Goal: Task Accomplishment & Management: Complete application form

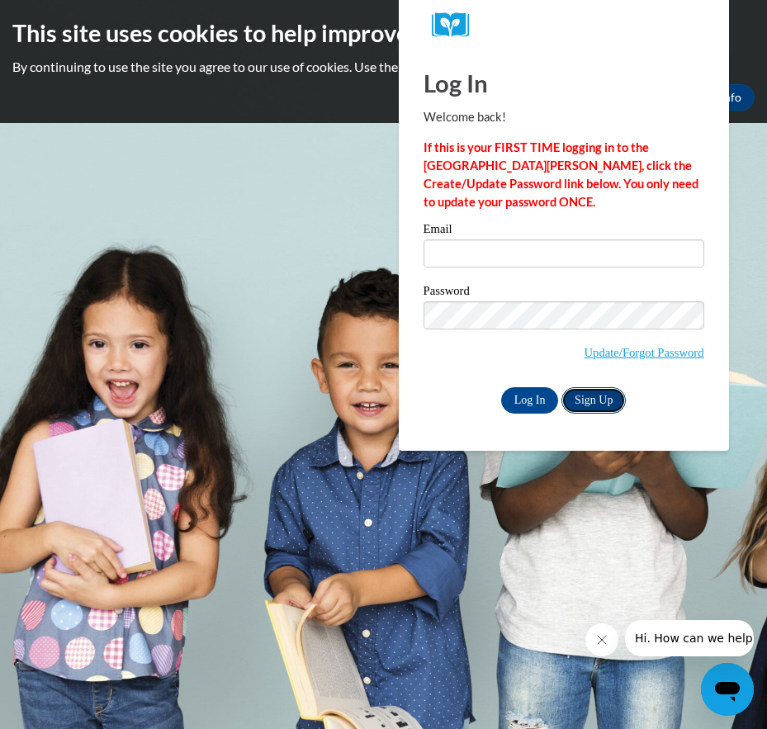
click at [610, 404] on link "Sign Up" at bounding box center [594, 400] width 64 height 26
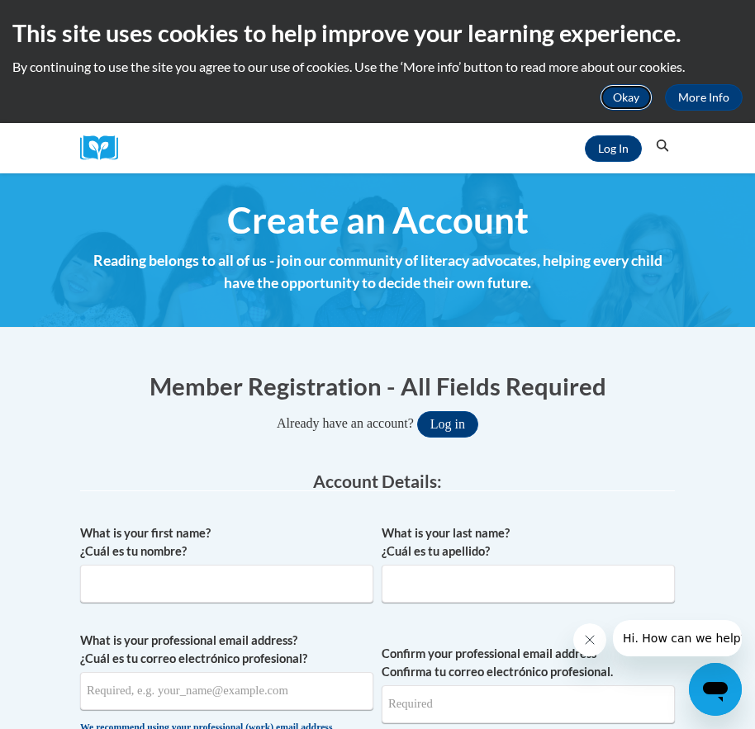
click at [637, 95] on button "Okay" at bounding box center [626, 97] width 53 height 26
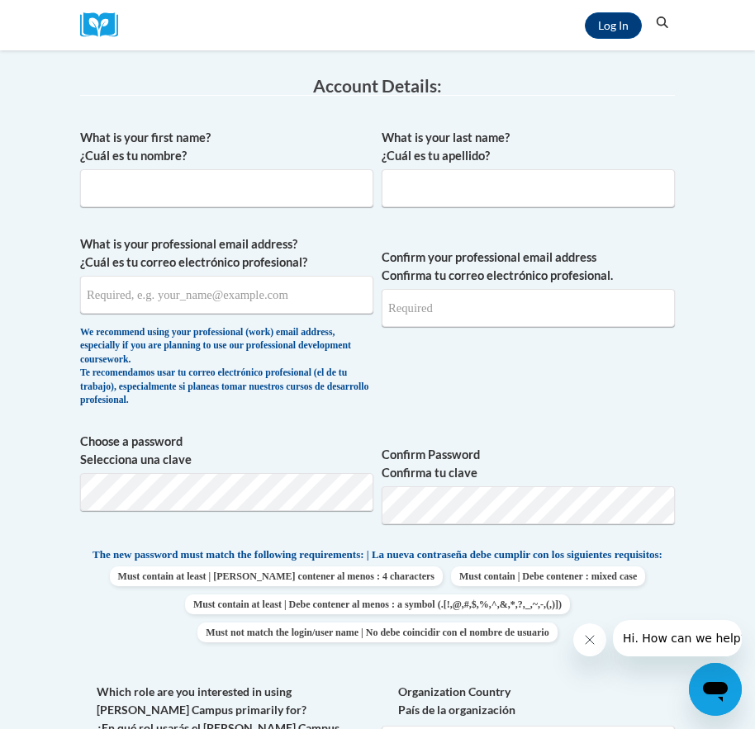
scroll to position [330, 0]
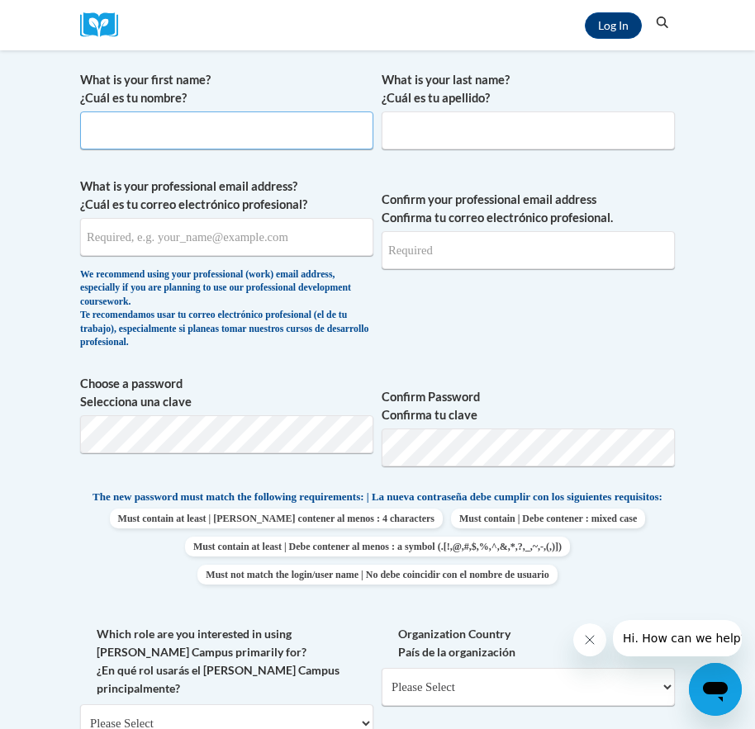
click at [246, 147] on input "What is your first name? ¿Cuál es tu nombre?" at bounding box center [226, 130] width 293 height 38
type input "o"
type input "[PERSON_NAME]"
click at [451, 130] on input "What is your last name? ¿Cuál es tu apellido?" at bounding box center [528, 130] width 293 height 38
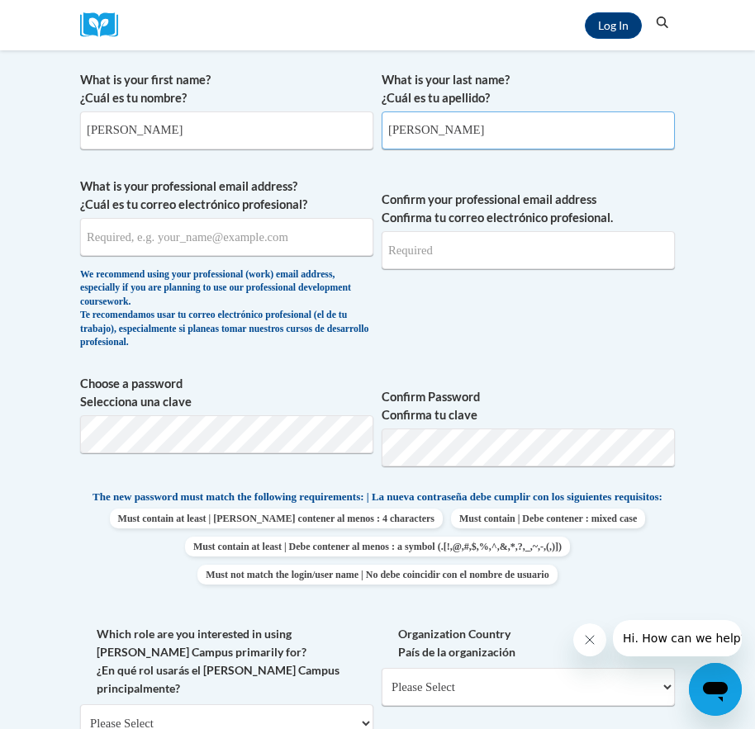
type input "[PERSON_NAME]"
click at [308, 247] on input "What is your professional email address? ¿Cuál es tu correo electrónico profesi…" at bounding box center [226, 237] width 293 height 38
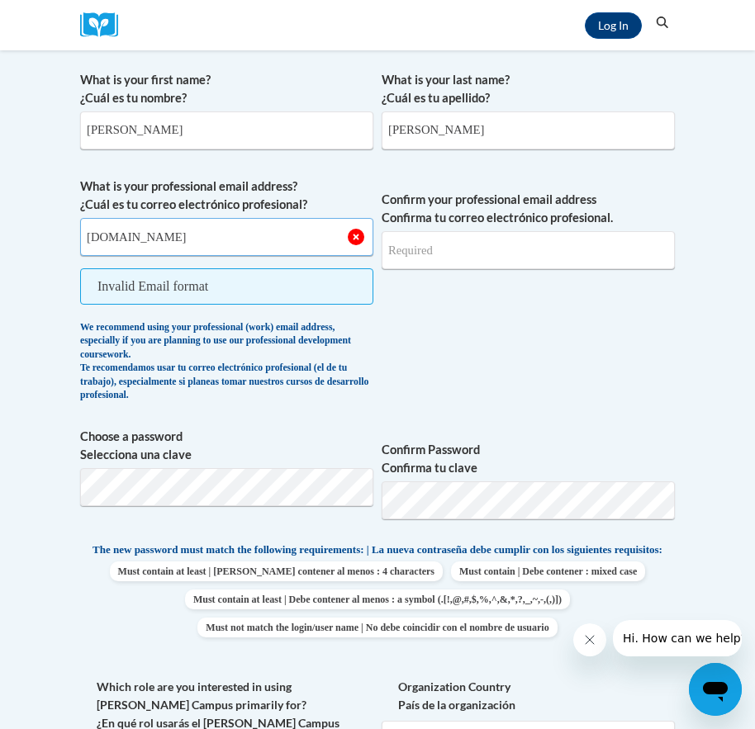
click at [184, 235] on input "[DOMAIN_NAME]" at bounding box center [226, 237] width 293 height 38
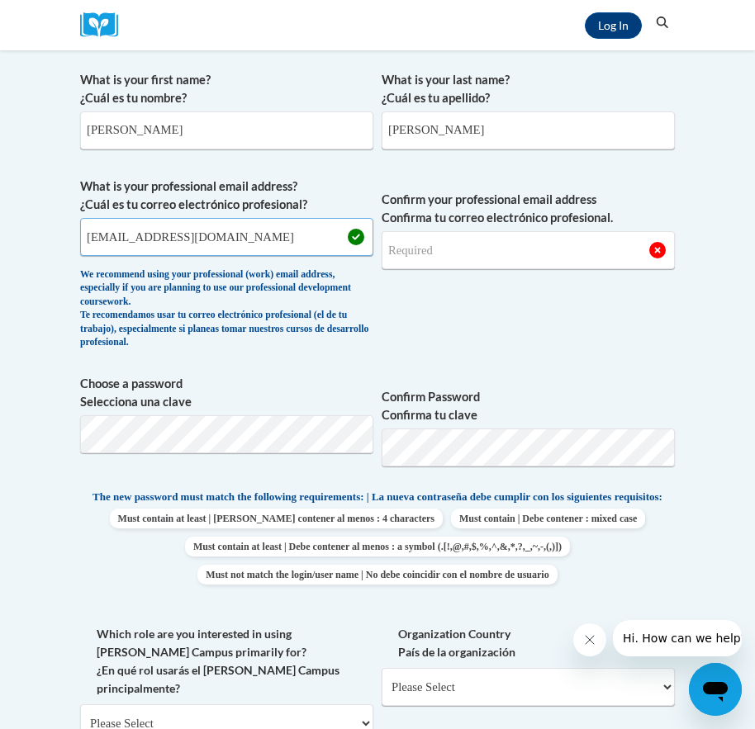
type input "[EMAIL_ADDRESS][DOMAIN_NAME]"
click at [475, 242] on input "Confirm your professional email address Confirma tu correo electrónico profesio…" at bounding box center [528, 250] width 293 height 38
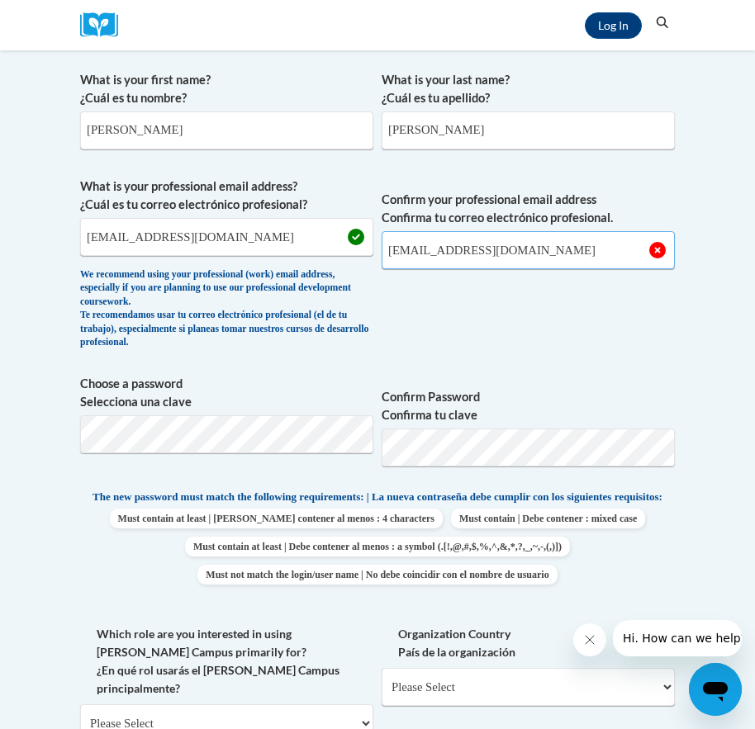
type input "[EMAIL_ADDRESS][DOMAIN_NAME]"
click at [323, 375] on label "Choose a password Selecciona una clave" at bounding box center [226, 393] width 293 height 36
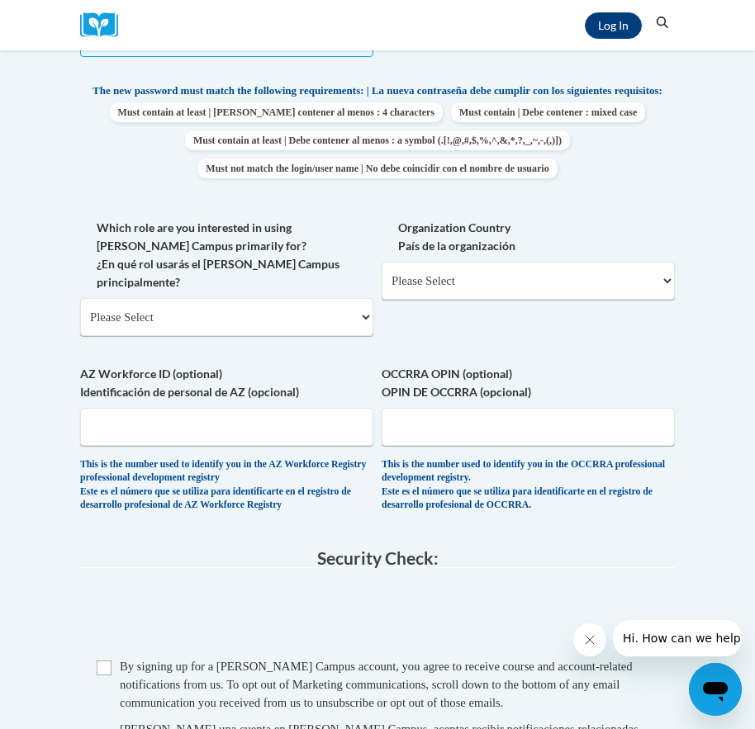
scroll to position [826, 0]
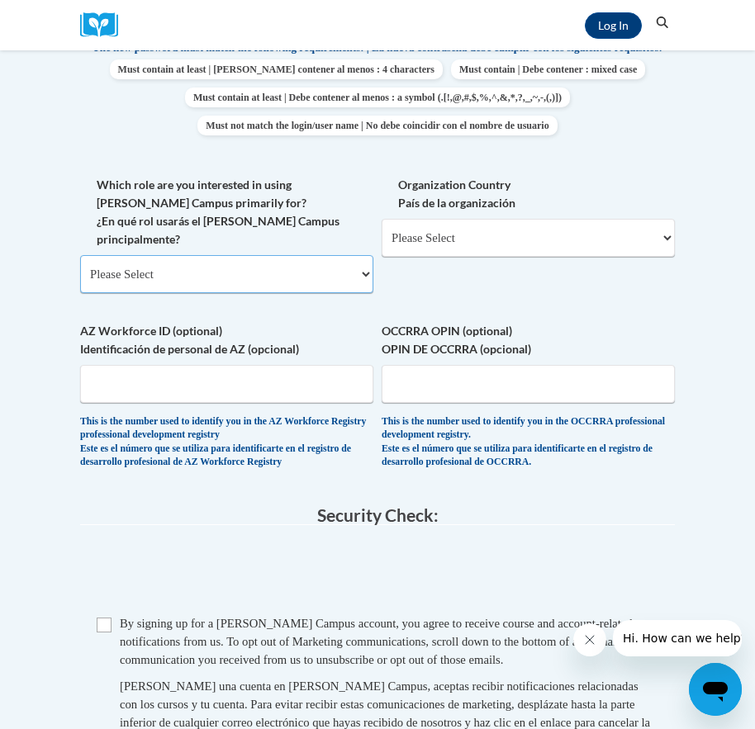
click at [368, 273] on select "Please Select College/University | Colegio/Universidad Community/Nonprofit Part…" at bounding box center [226, 274] width 293 height 38
click at [80, 255] on select "Please Select College/University | Colegio/Universidad Community/Nonprofit Part…" at bounding box center [226, 274] width 293 height 38
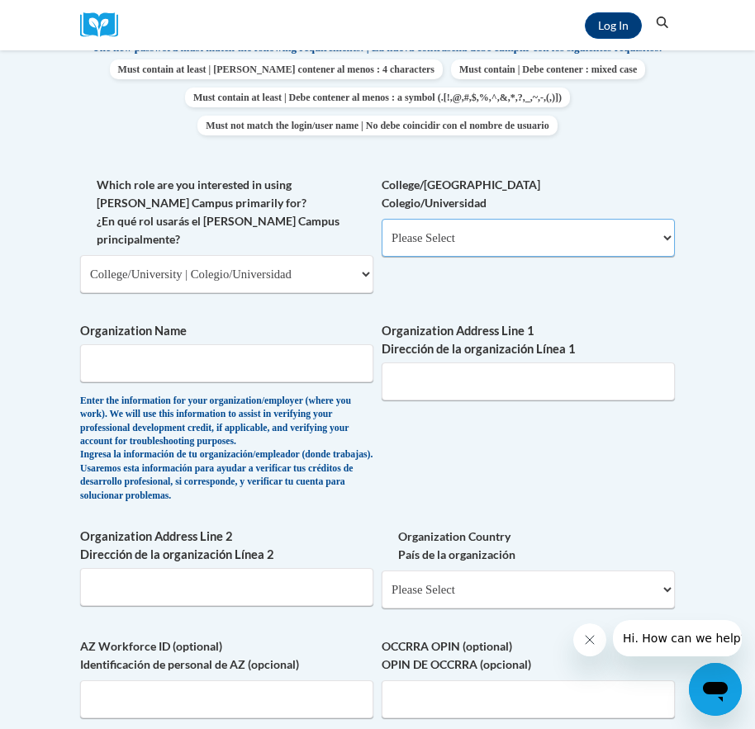
click at [656, 245] on select "Please Select College/University Staff | Empleado universitario College/Univers…" at bounding box center [528, 238] width 293 height 38
click at [368, 266] on select "Please Select College/University | Colegio/Universidad Community/Nonprofit Part…" at bounding box center [226, 274] width 293 height 38
select select "fbf2d438-af2f-41f8-98f1-81c410e29de3"
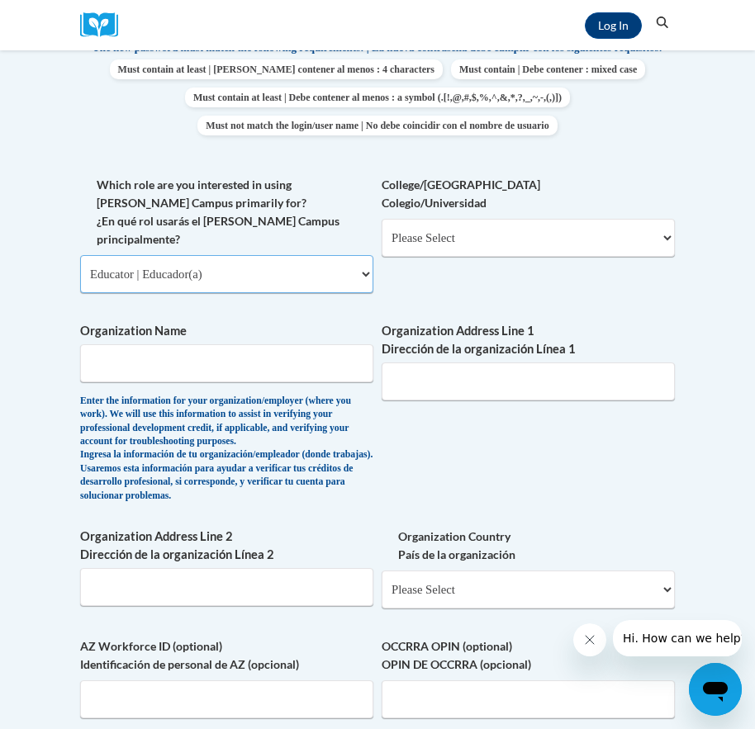
click at [80, 255] on select "Please Select College/University | Colegio/Universidad Community/Nonprofit Part…" at bounding box center [226, 274] width 293 height 38
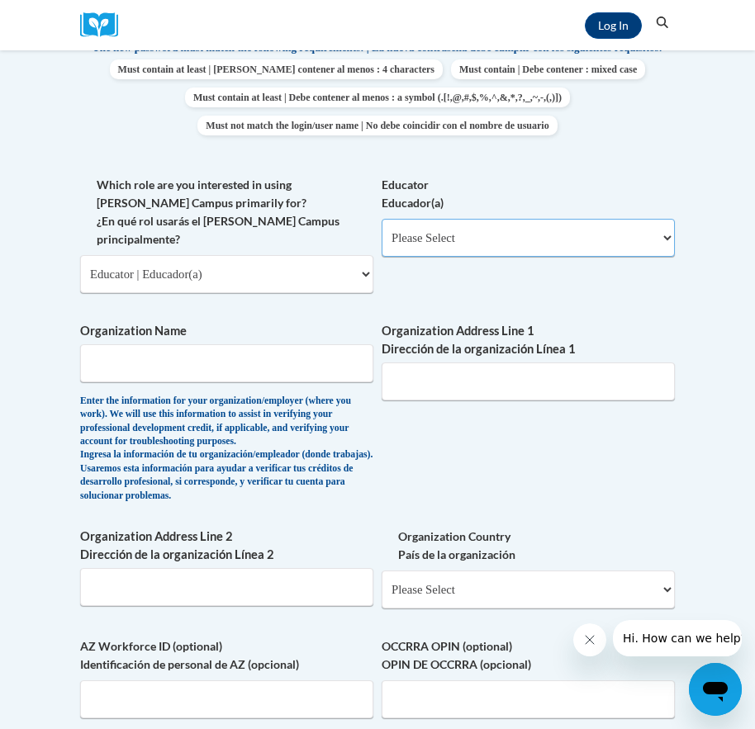
click at [665, 251] on select "Please Select Early Learning/Daycare Teacher/Family Home Care Provider | Maestr…" at bounding box center [528, 238] width 293 height 38
select select "5e2af403-4f2c-4e49-a02f-103e55d7b75b"
click at [382, 232] on select "Please Select Early Learning/Daycare Teacher/Family Home Care Provider | Maestr…" at bounding box center [528, 238] width 293 height 38
click at [242, 347] on input "Organization Name" at bounding box center [226, 363] width 293 height 38
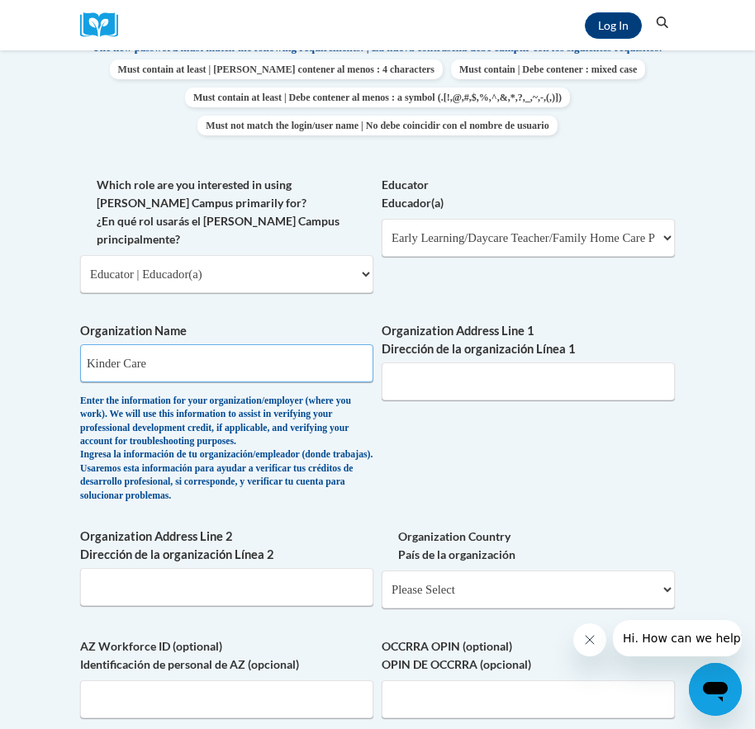
type input "Kinder Care"
click at [474, 380] on input "Organization Address Line 1 Dirección de la organización Línea 1" at bounding box center [528, 382] width 293 height 38
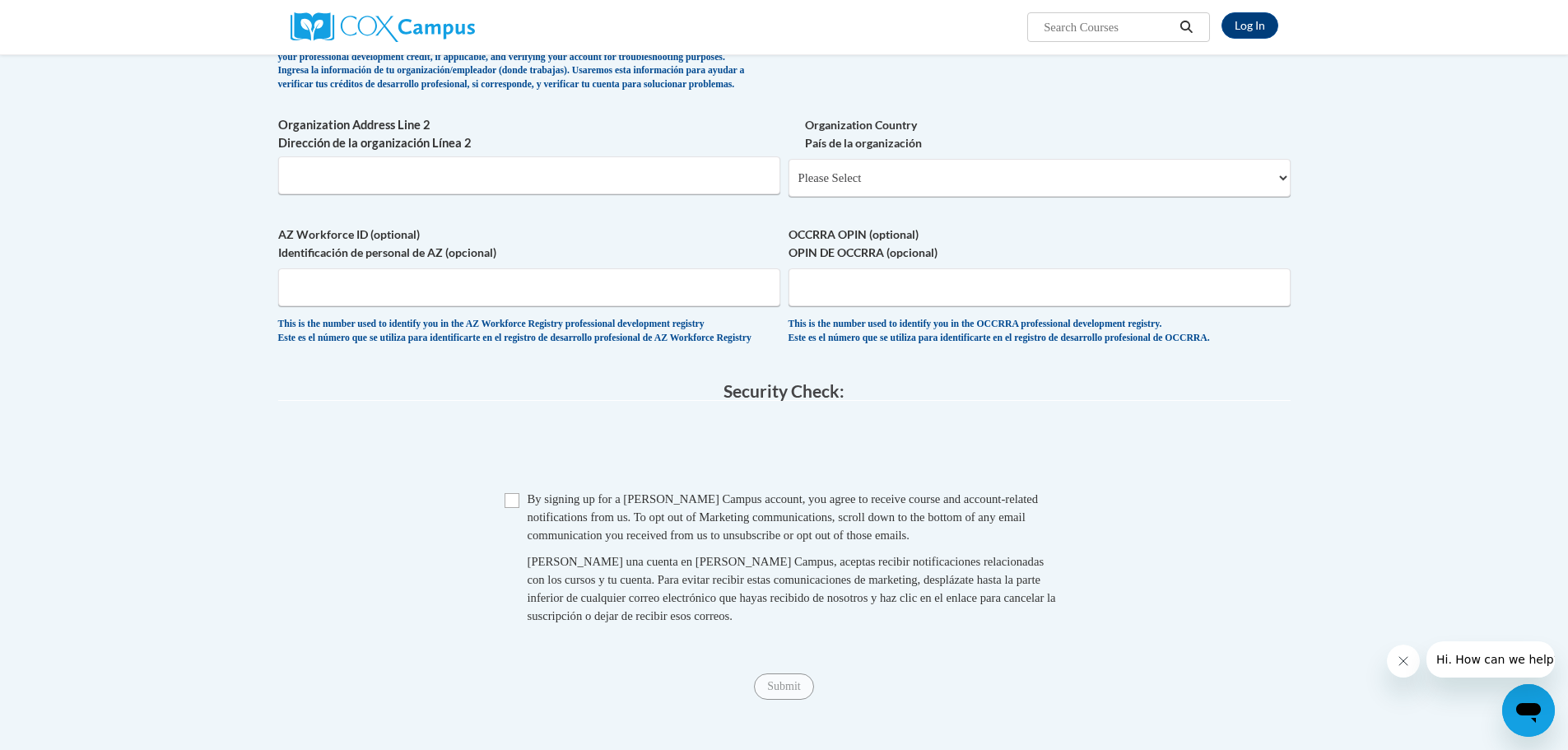
scroll to position [1153, 0]
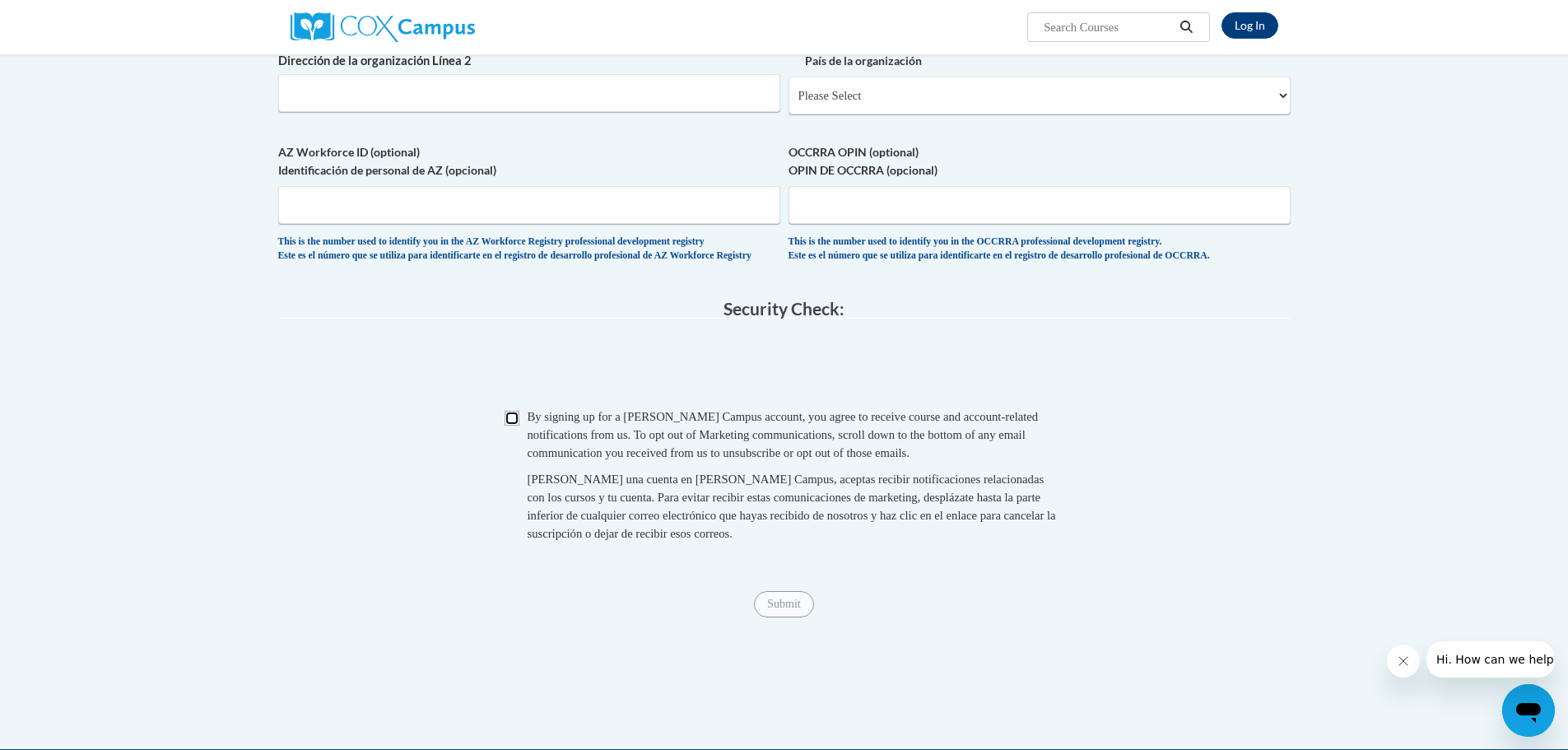
click at [512, 426] on input "Checkbox" at bounding box center [511, 418] width 15 height 15
checkbox input "true"
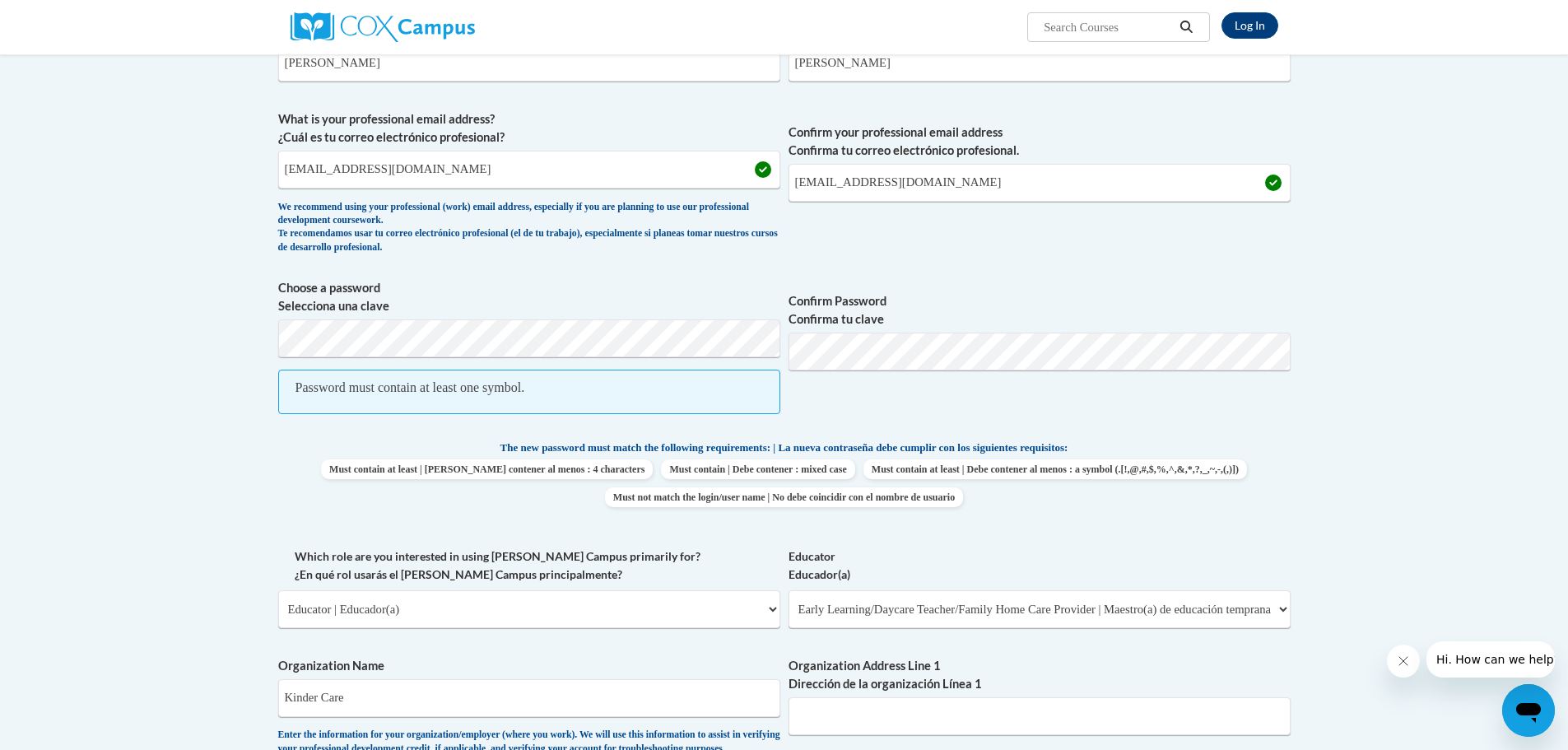
scroll to position [494, 0]
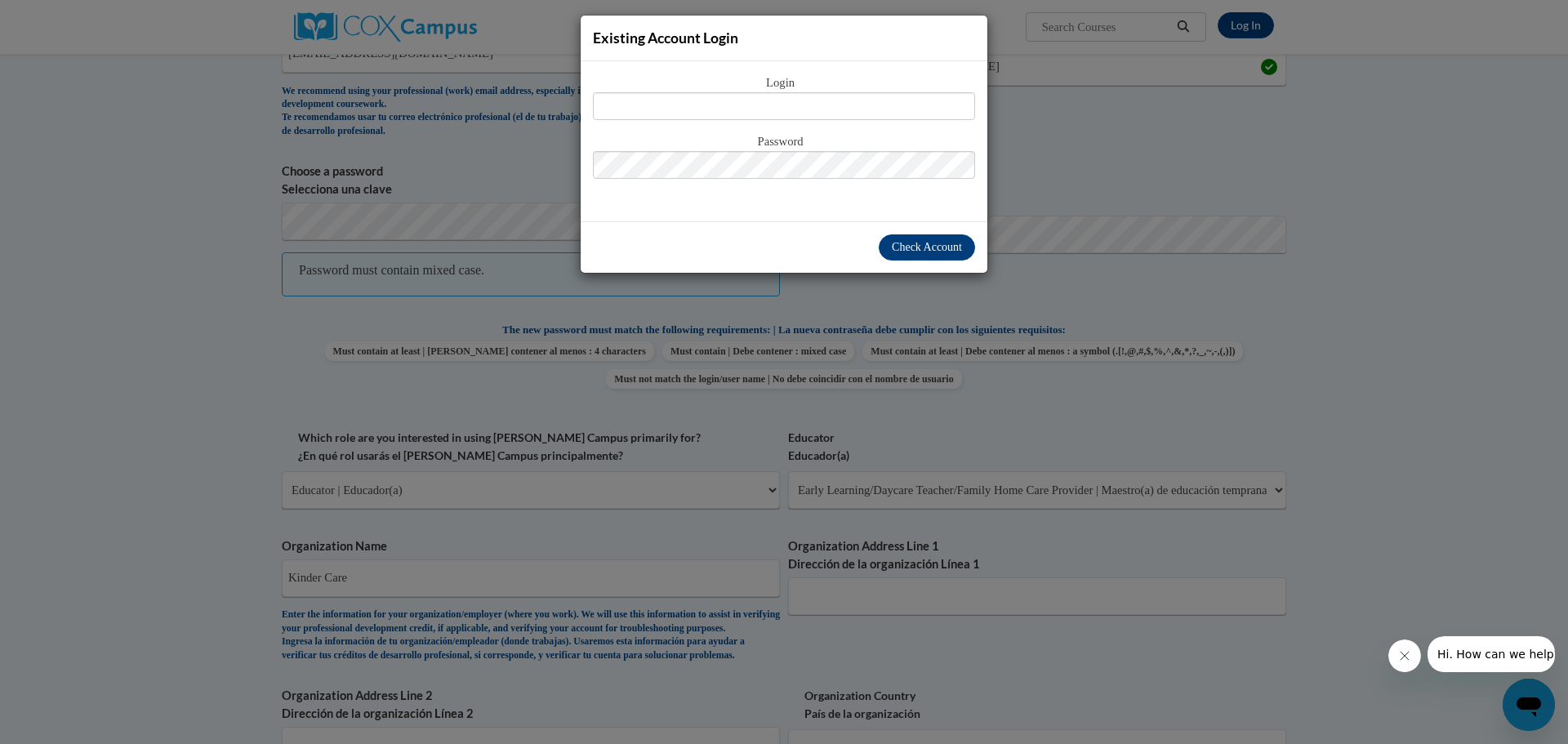
drag, startPoint x: 1066, startPoint y: 176, endPoint x: 977, endPoint y: 184, distance: 89.4
click at [746, 176] on div "Existing Account Login Login Password" at bounding box center [784, 372] width 1568 height 744
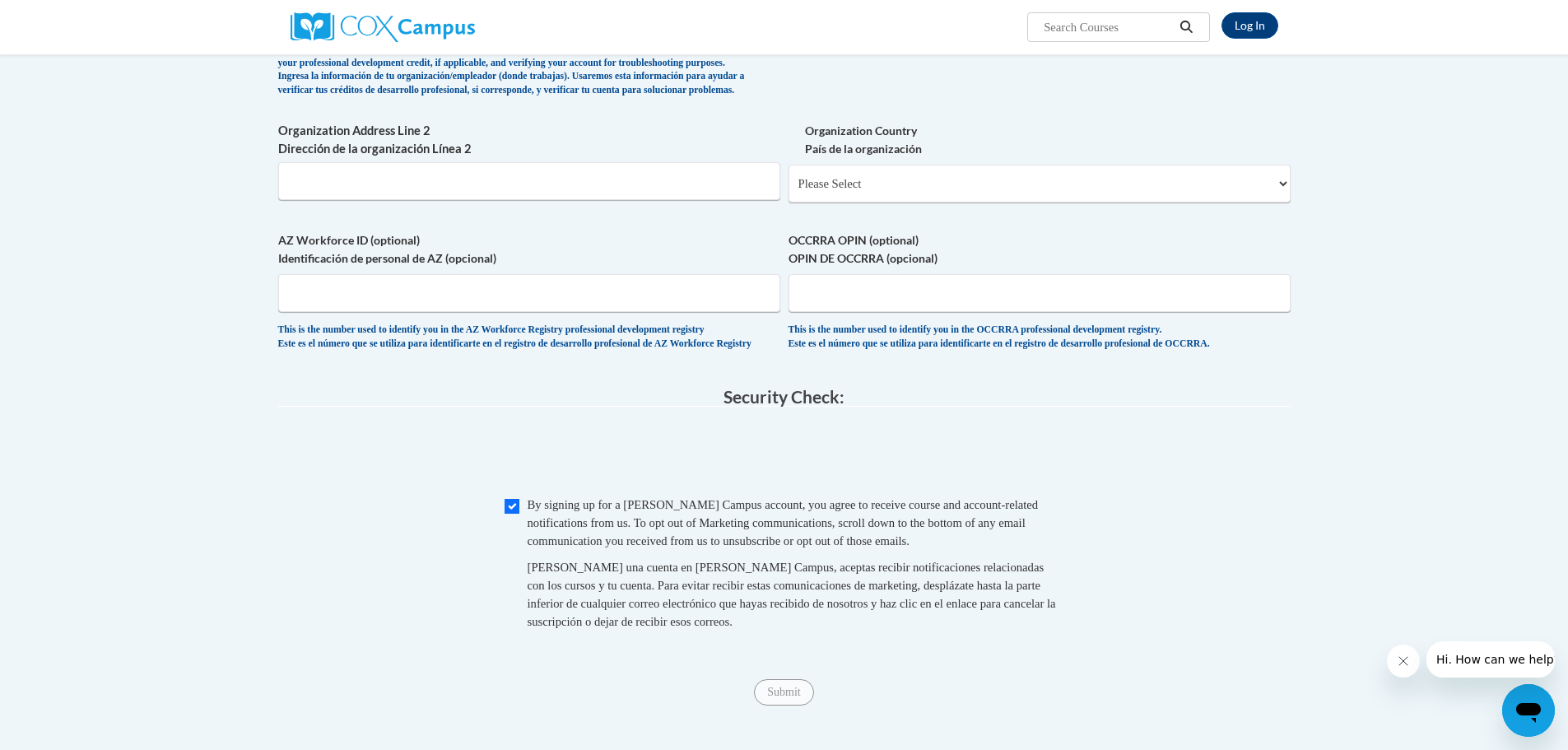
scroll to position [1071, 0]
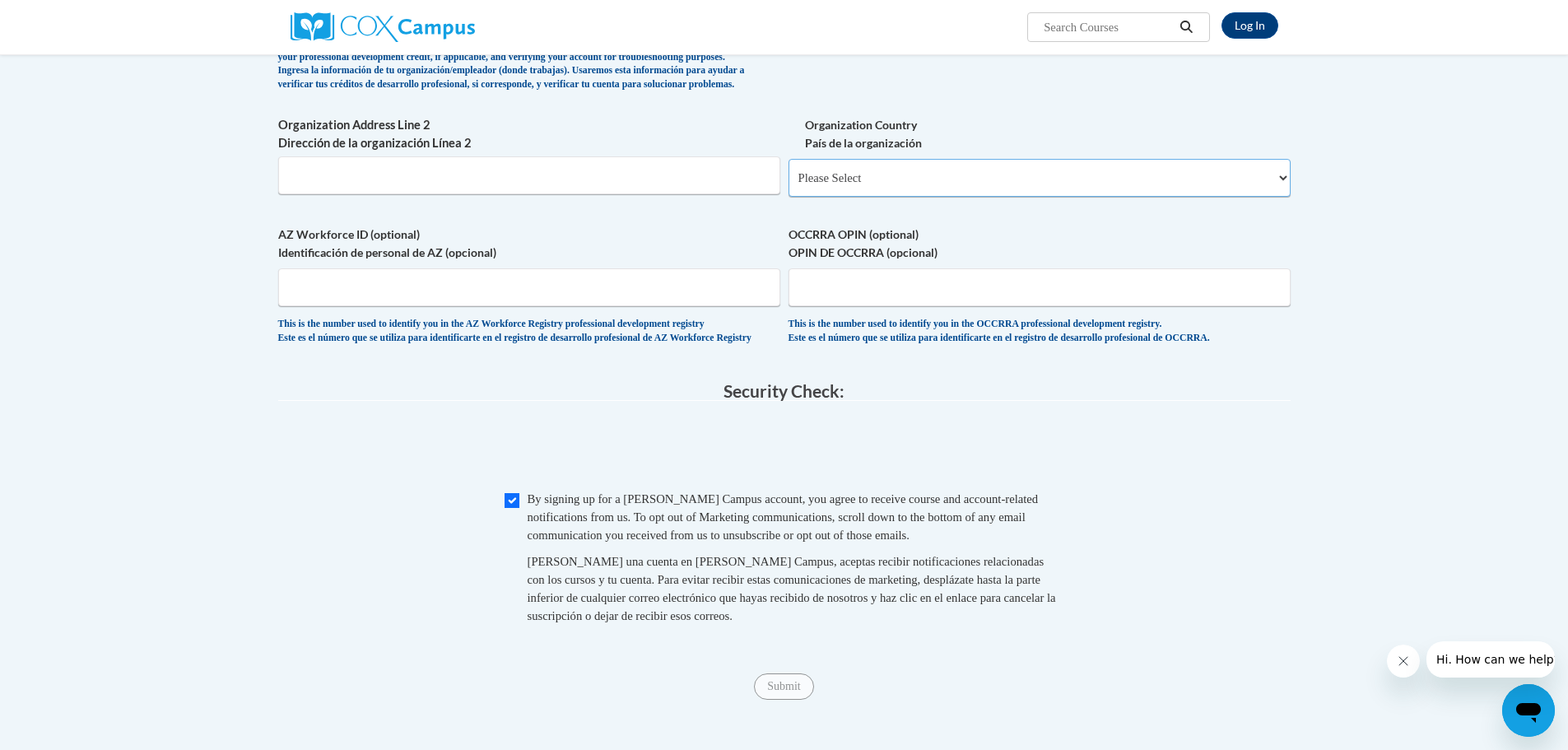
click at [752, 196] on select "Please Select [GEOGRAPHIC_DATA] | [GEOGRAPHIC_DATA] Outside of [GEOGRAPHIC_DATA…" at bounding box center [1040, 178] width 502 height 38
select select "ad49bcad-a171-4b2e-b99c-48b446064914"
click at [752, 186] on select "Please Select [GEOGRAPHIC_DATA] | [GEOGRAPHIC_DATA] Outside of [GEOGRAPHIC_DATA…" at bounding box center [1040, 178] width 502 height 38
select select
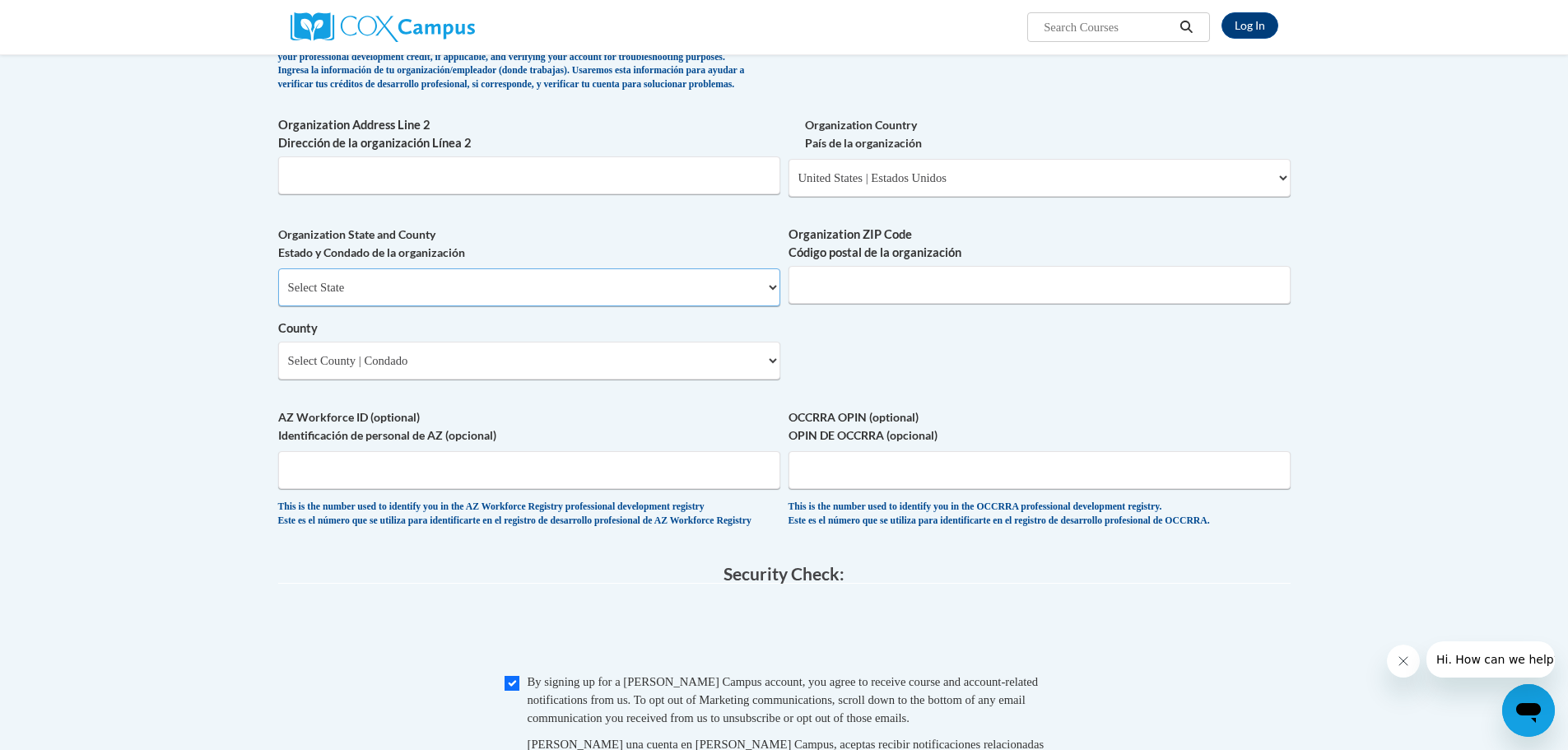
click at [752, 306] on select "Select State [US_STATE] [US_STATE] [US_STATE] [US_STATE] [US_STATE] [US_STATE] …" at bounding box center [529, 287] width 502 height 38
select select "[US_STATE]"
click at [278, 295] on select "Select State [US_STATE] [US_STATE] [US_STATE] [US_STATE] [US_STATE] [US_STATE] …" at bounding box center [529, 287] width 502 height 38
click at [752, 380] on select "Select County Allegany [PERSON_NAME] [GEOGRAPHIC_DATA] [GEOGRAPHIC_DATA] [PERSO…" at bounding box center [529, 361] width 502 height 38
select select "[PERSON_NAME]"
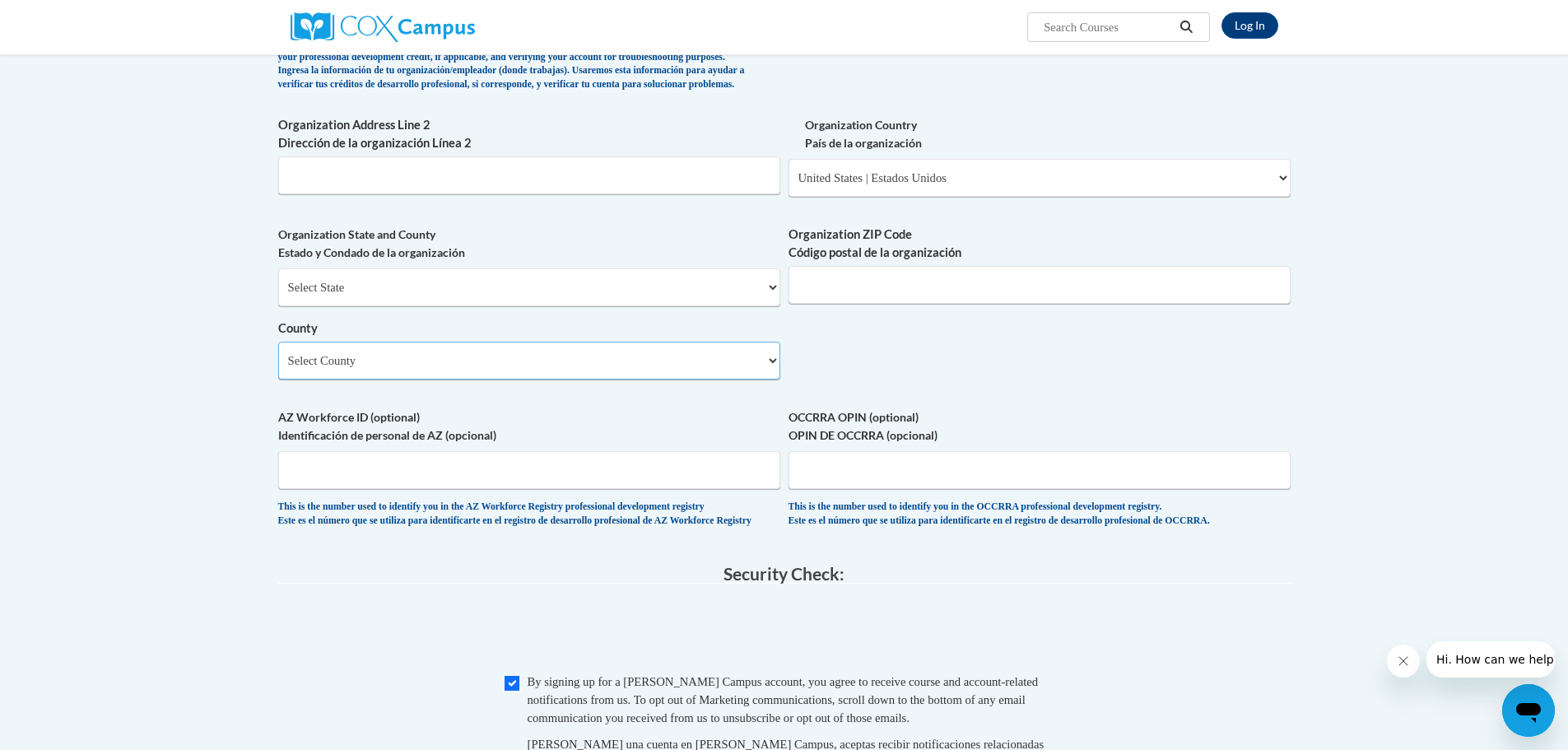
click at [278, 368] on select "Select County Allegany [PERSON_NAME] [GEOGRAPHIC_DATA] [GEOGRAPHIC_DATA] [PERSO…" at bounding box center [529, 361] width 502 height 38
click at [752, 304] on input "Organization ZIP Code Código postal de la organización" at bounding box center [1040, 285] width 502 height 38
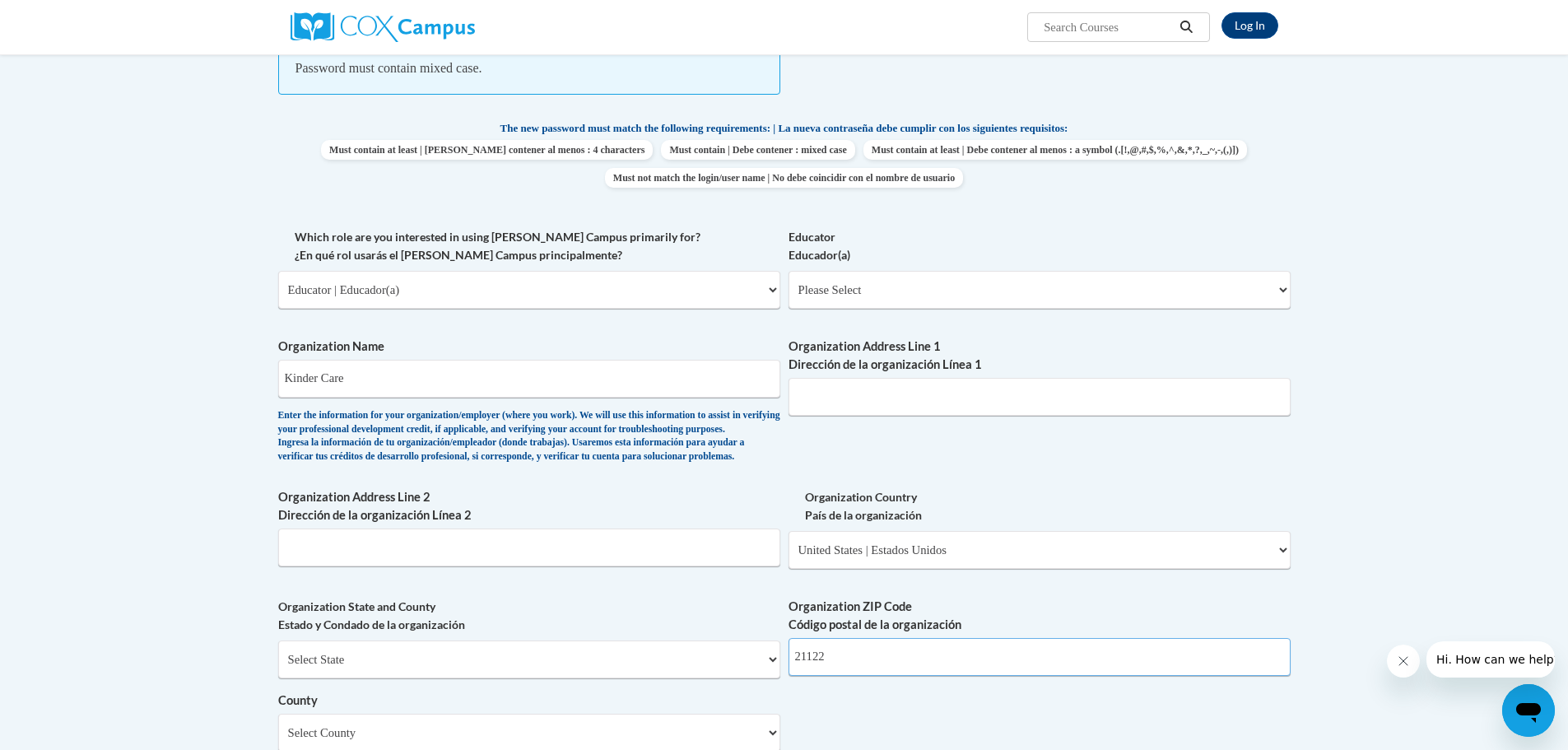
scroll to position [659, 0]
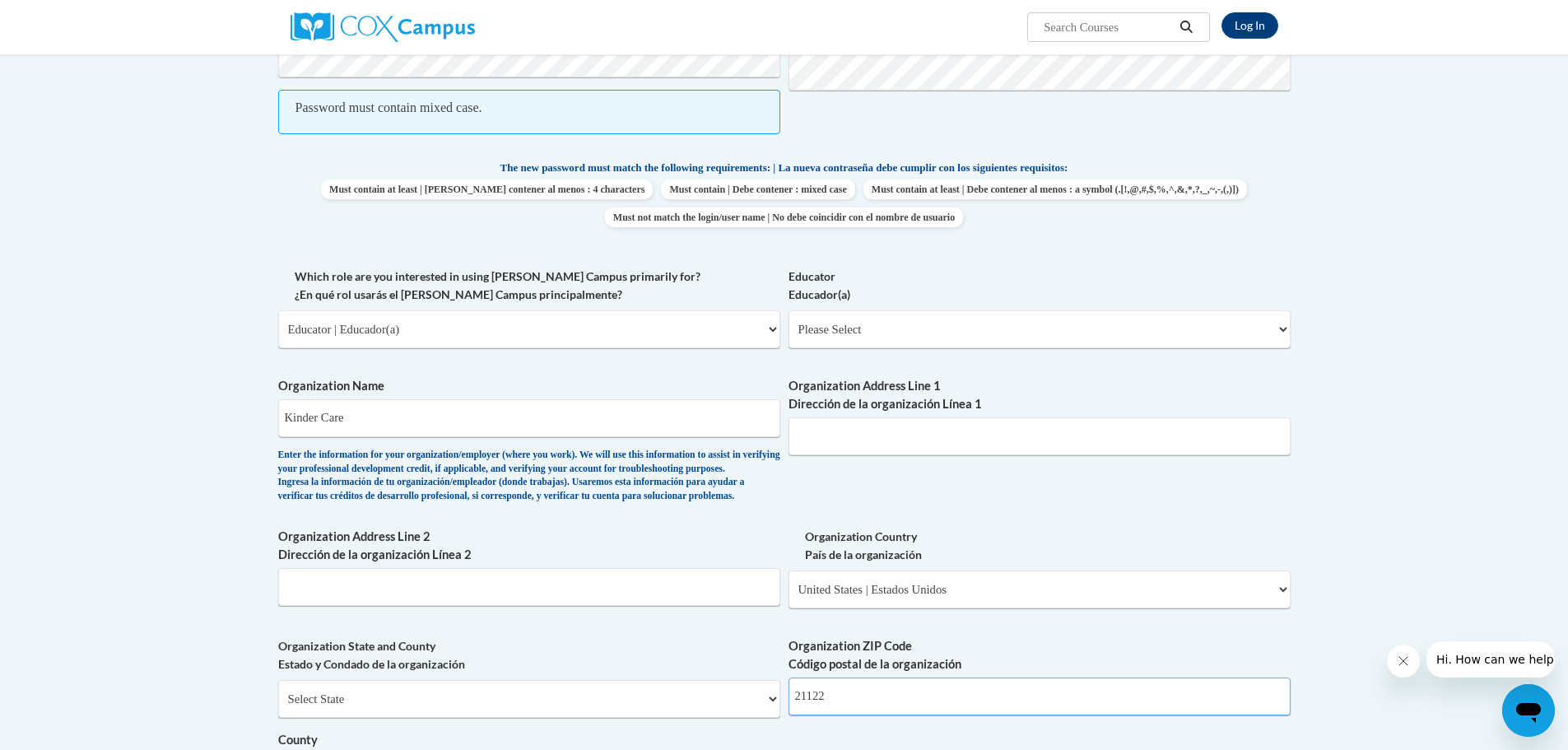
type input "21122"
click at [752, 332] on select "Please Select Early Learning/Daycare Teacher/Family Home Care Provider | Maestr…" at bounding box center [1040, 329] width 502 height 38
select select "5e2af403-4f2c-4e49-a02f-103e55d7b75b"
click at [752, 310] on select "Please Select Early Learning/Daycare Teacher/Family Home Care Provider | Maestr…" at bounding box center [1040, 329] width 502 height 38
select select "null"
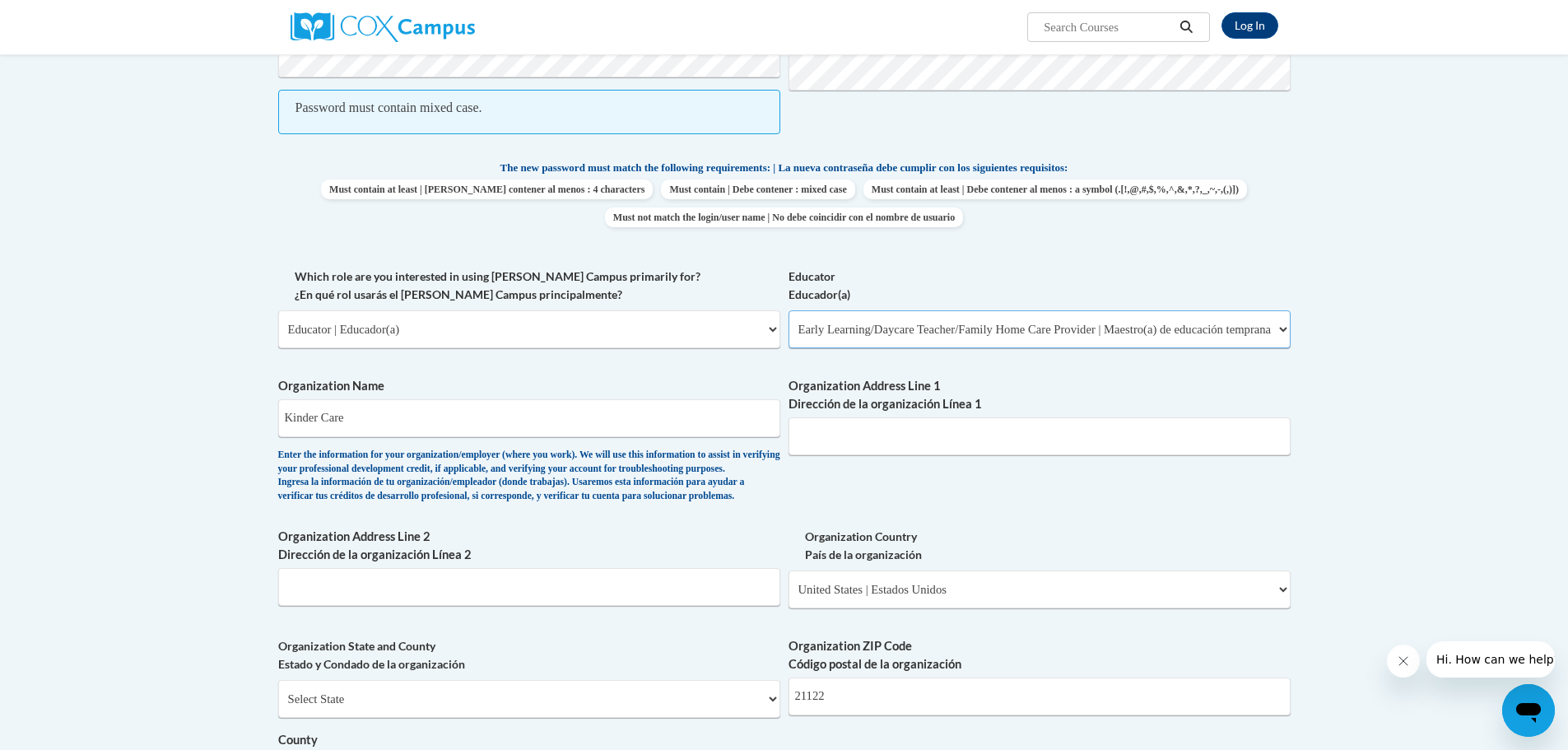
select select "null"
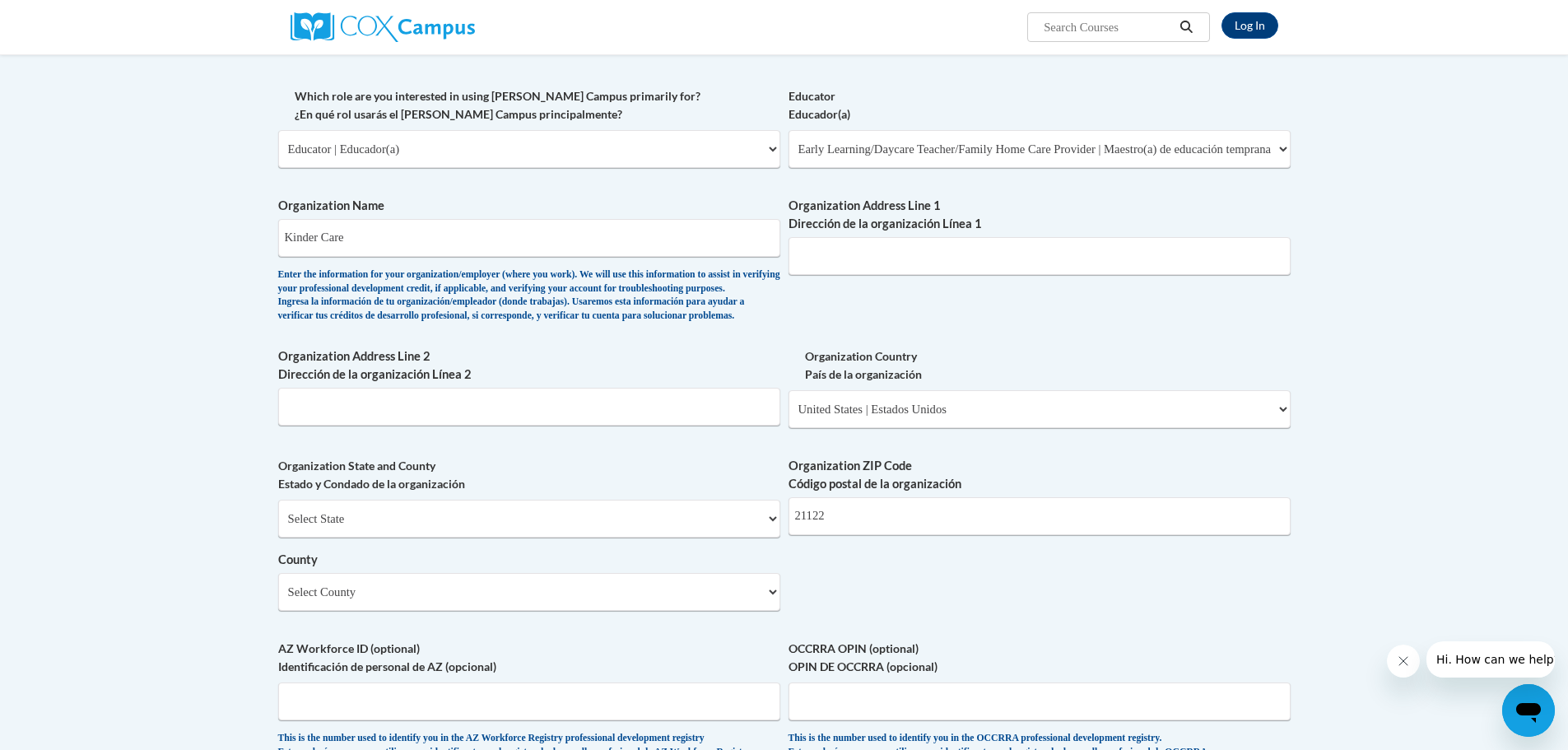
scroll to position [798, 0]
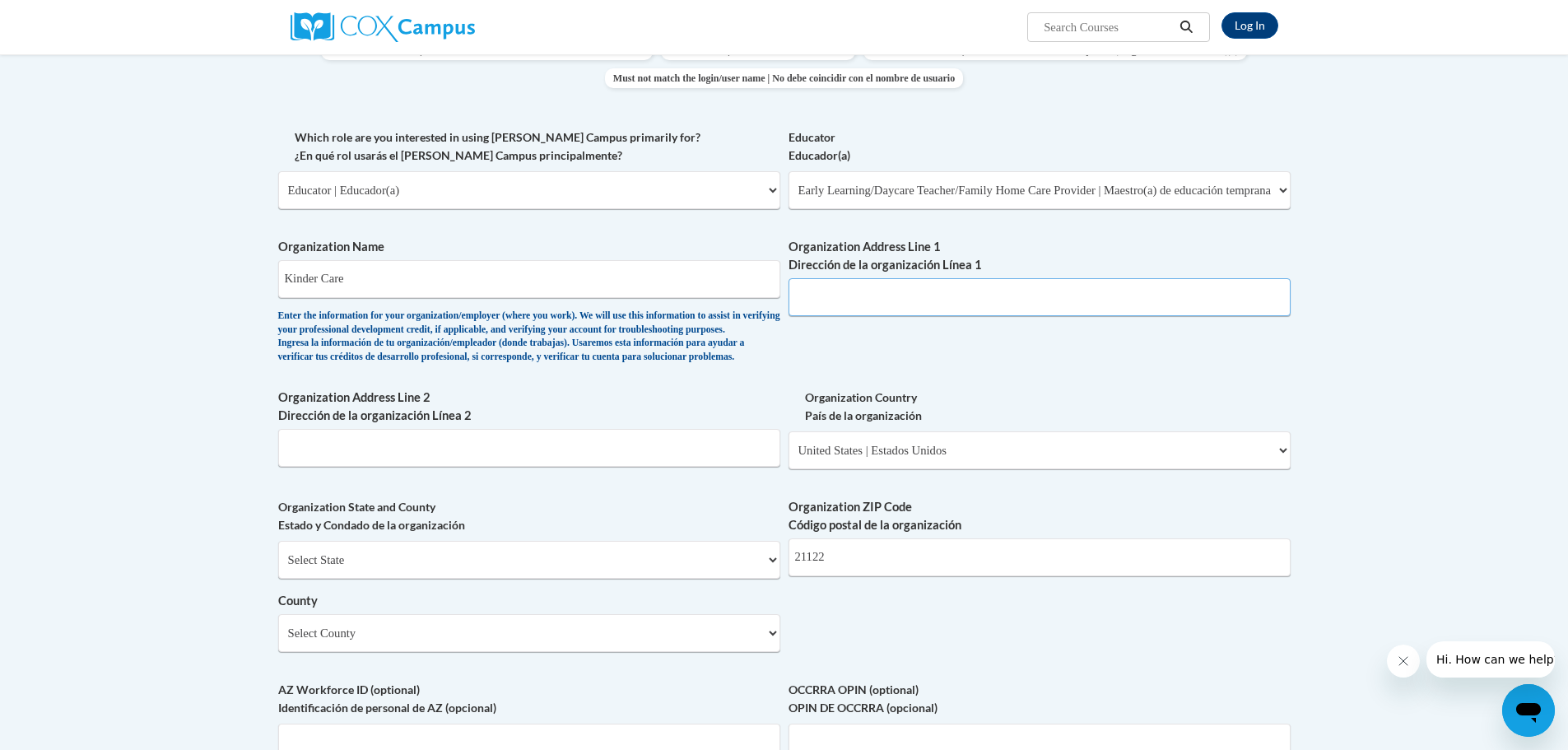
paste input "[STREET_ADDRESS],"
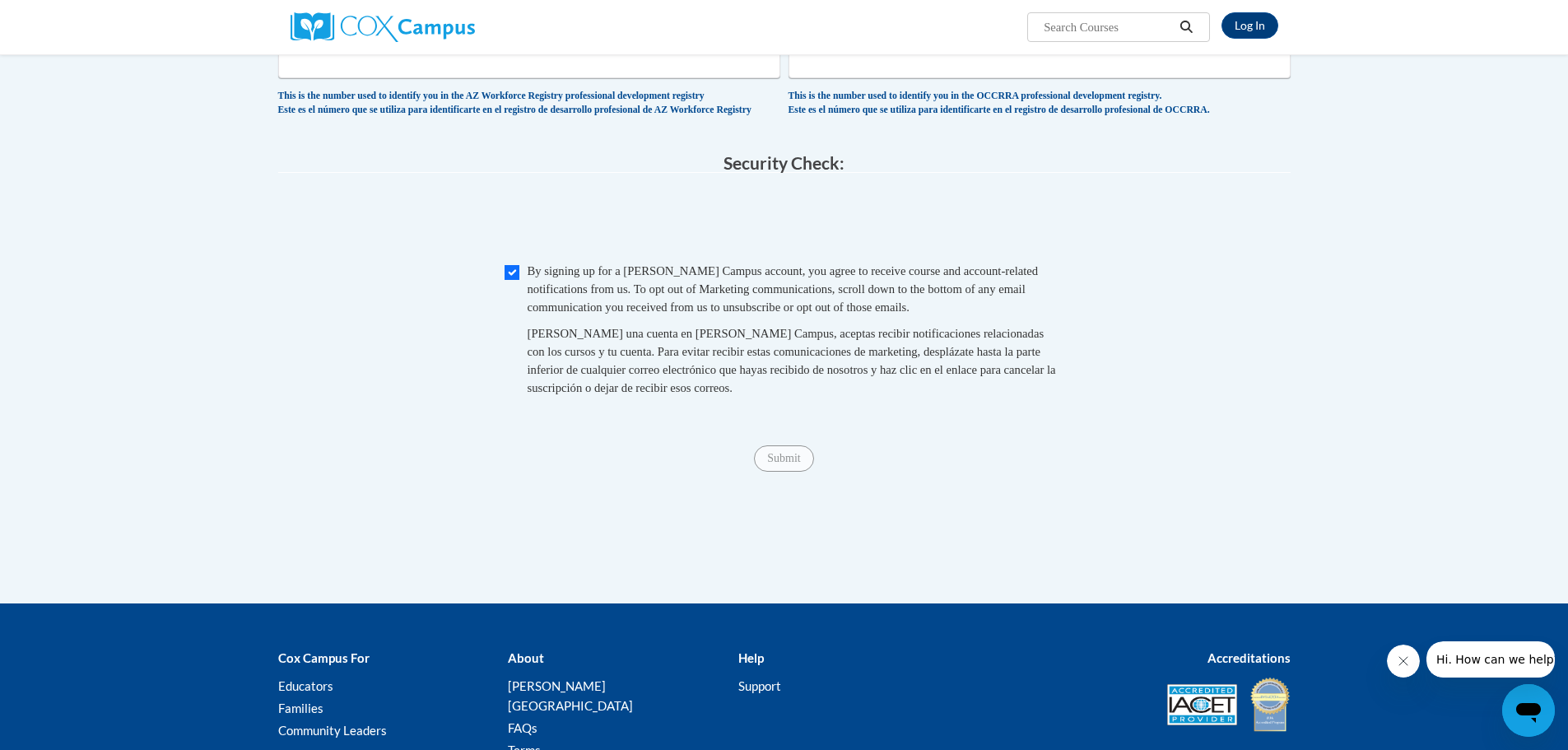
scroll to position [1457, 0]
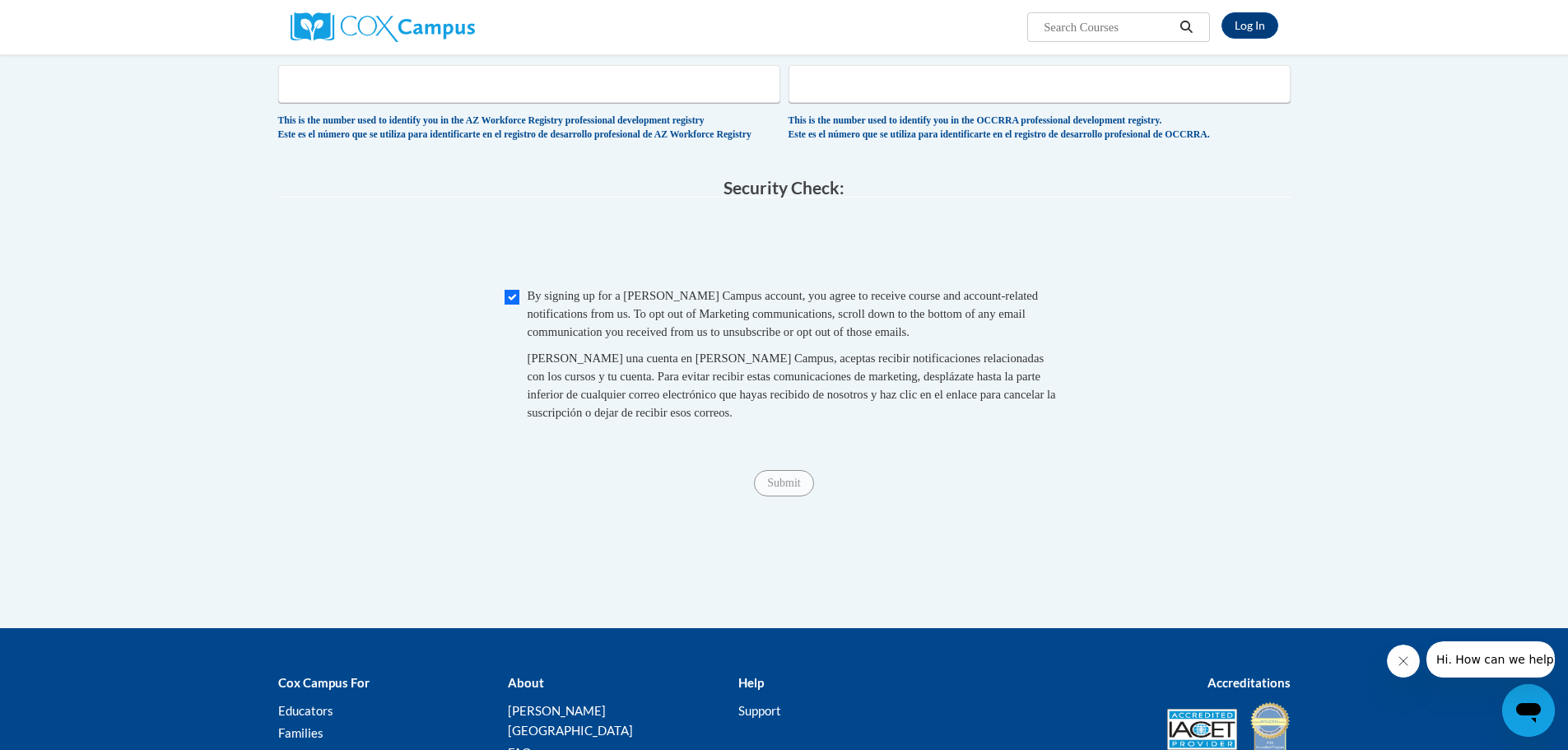
type input "[STREET_ADDRESS],"
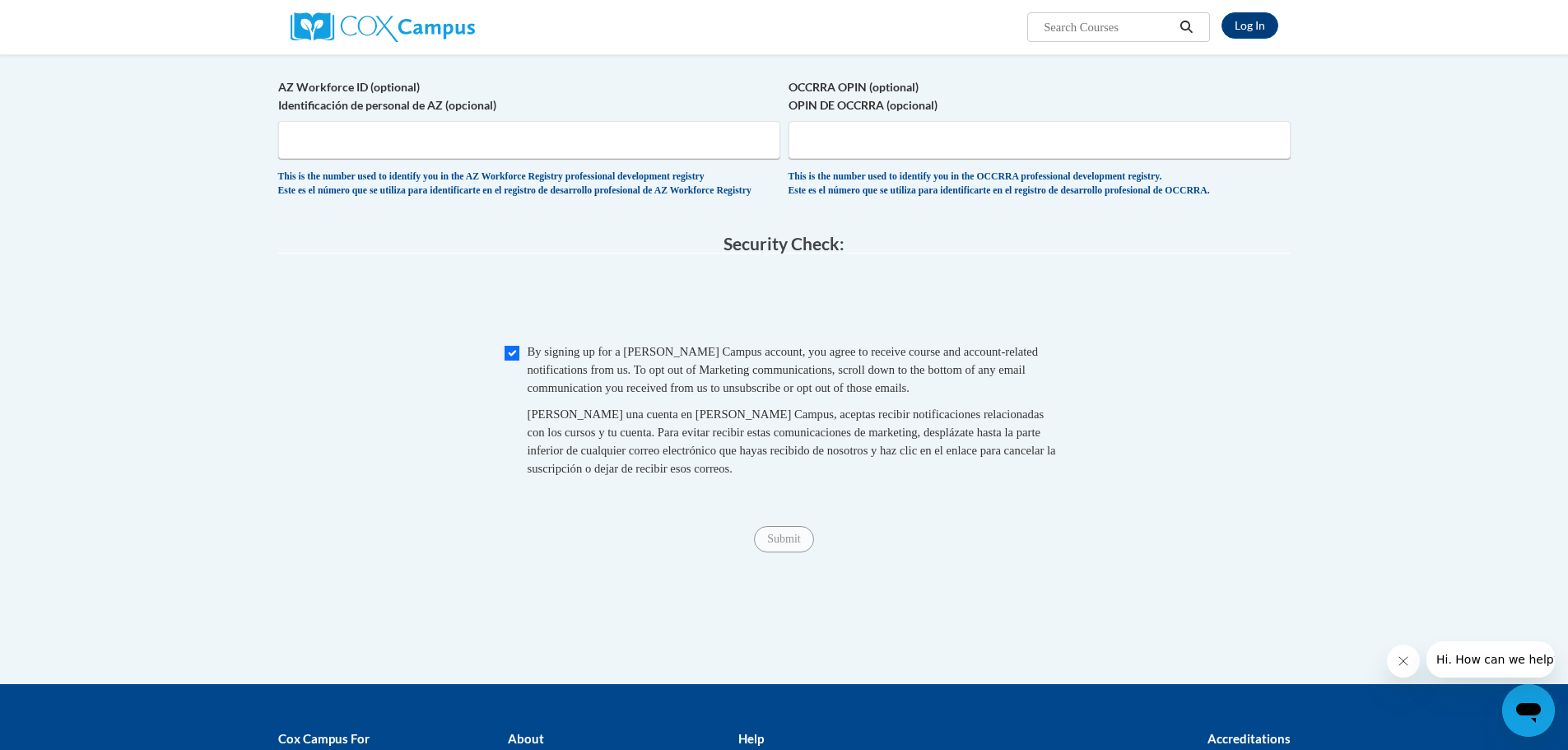
scroll to position [1210, 0]
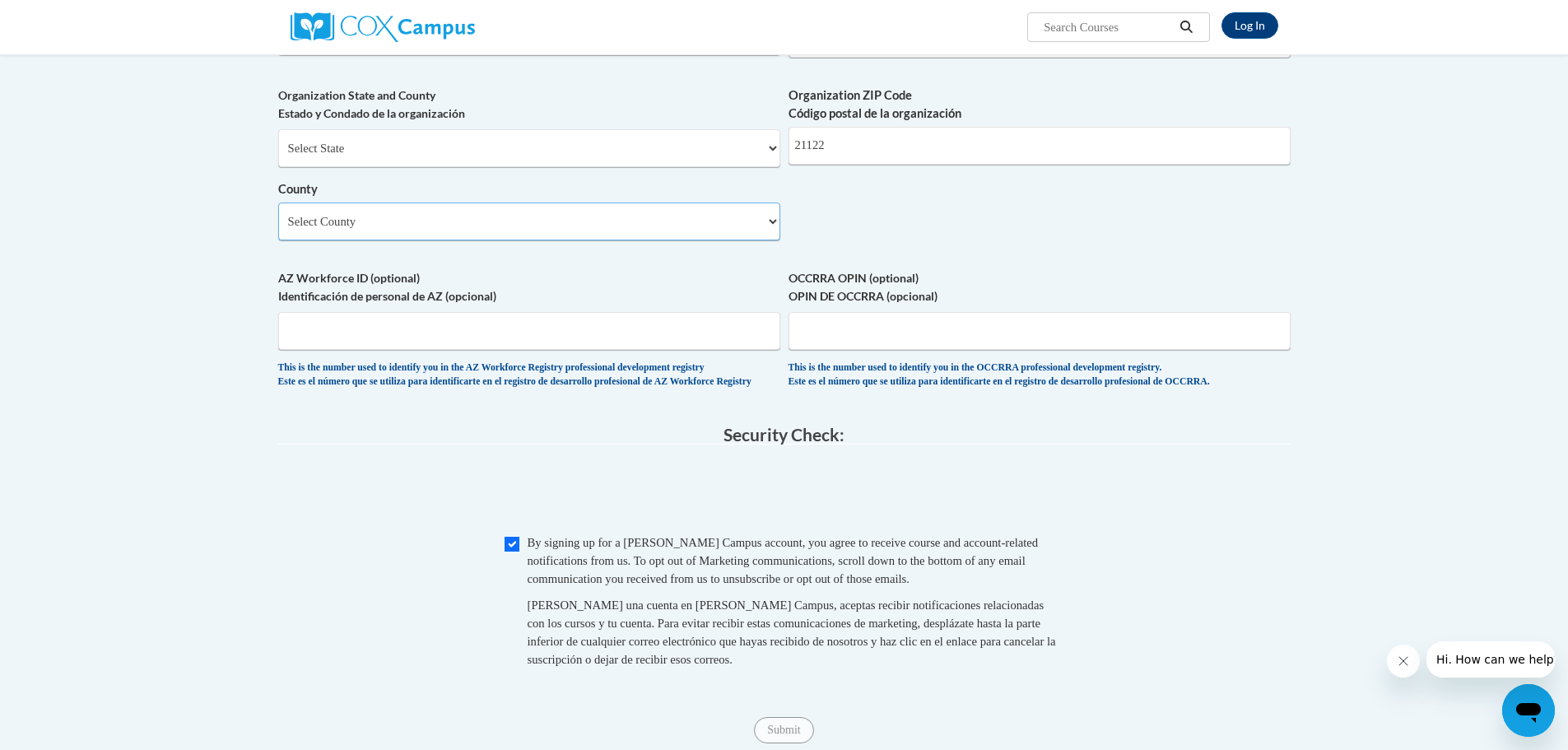
click at [752, 240] on select "Select County Allegany [PERSON_NAME] [GEOGRAPHIC_DATA] [GEOGRAPHIC_DATA] [PERSO…" at bounding box center [529, 221] width 502 height 38
select select "[PERSON_NAME]"
click at [278, 229] on select "Select County Allegany [PERSON_NAME] [GEOGRAPHIC_DATA] [GEOGRAPHIC_DATA] [PERSO…" at bounding box center [529, 221] width 502 height 38
click at [752, 168] on select "Select State [US_STATE] [US_STATE] [US_STATE] [US_STATE] [US_STATE] [US_STATE] …" at bounding box center [529, 149] width 502 height 38
select select "[US_STATE]"
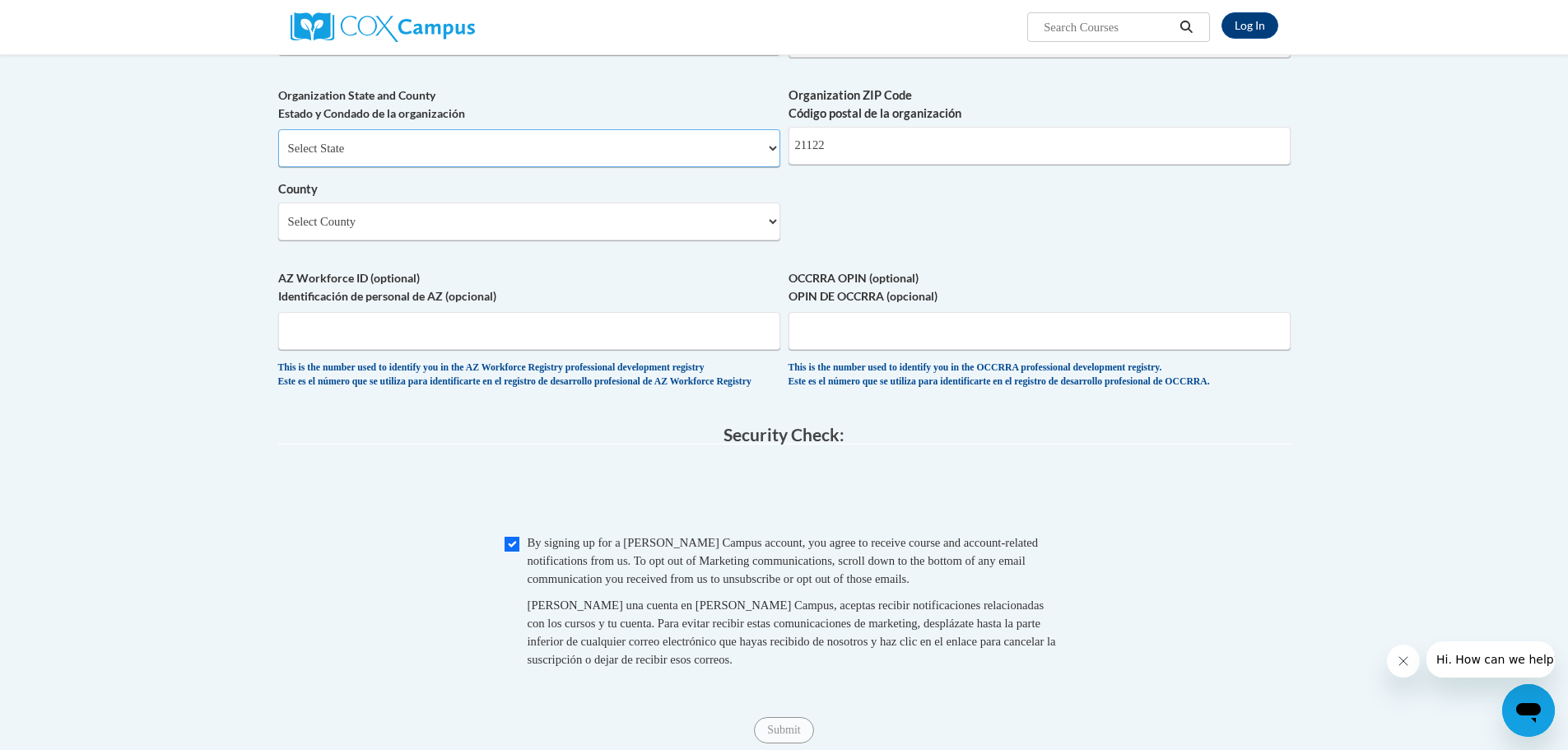
click at [278, 156] on select "Select State [US_STATE] [US_STATE] [US_STATE] [US_STATE] [US_STATE] [US_STATE] …" at bounding box center [529, 149] width 502 height 38
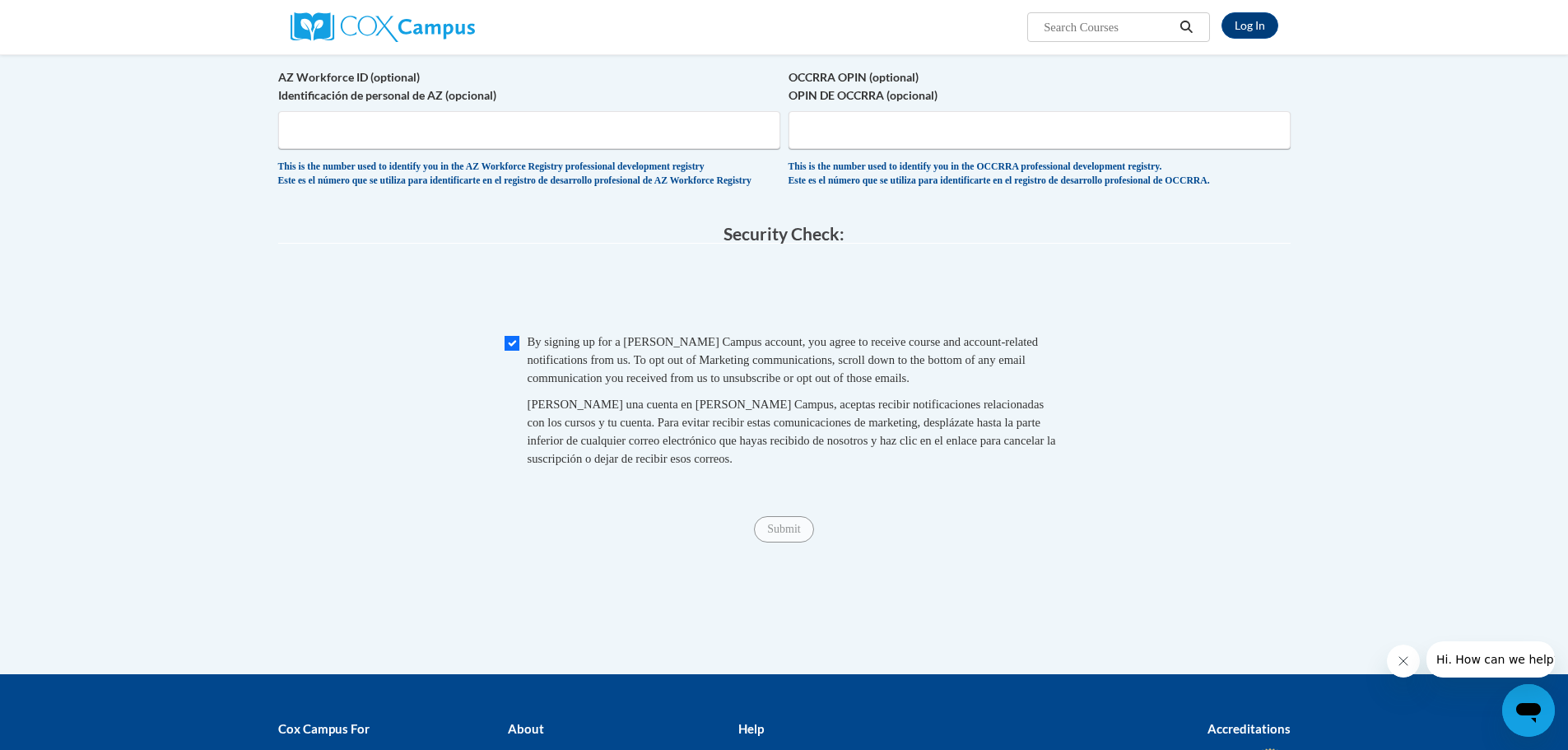
scroll to position [1392, 0]
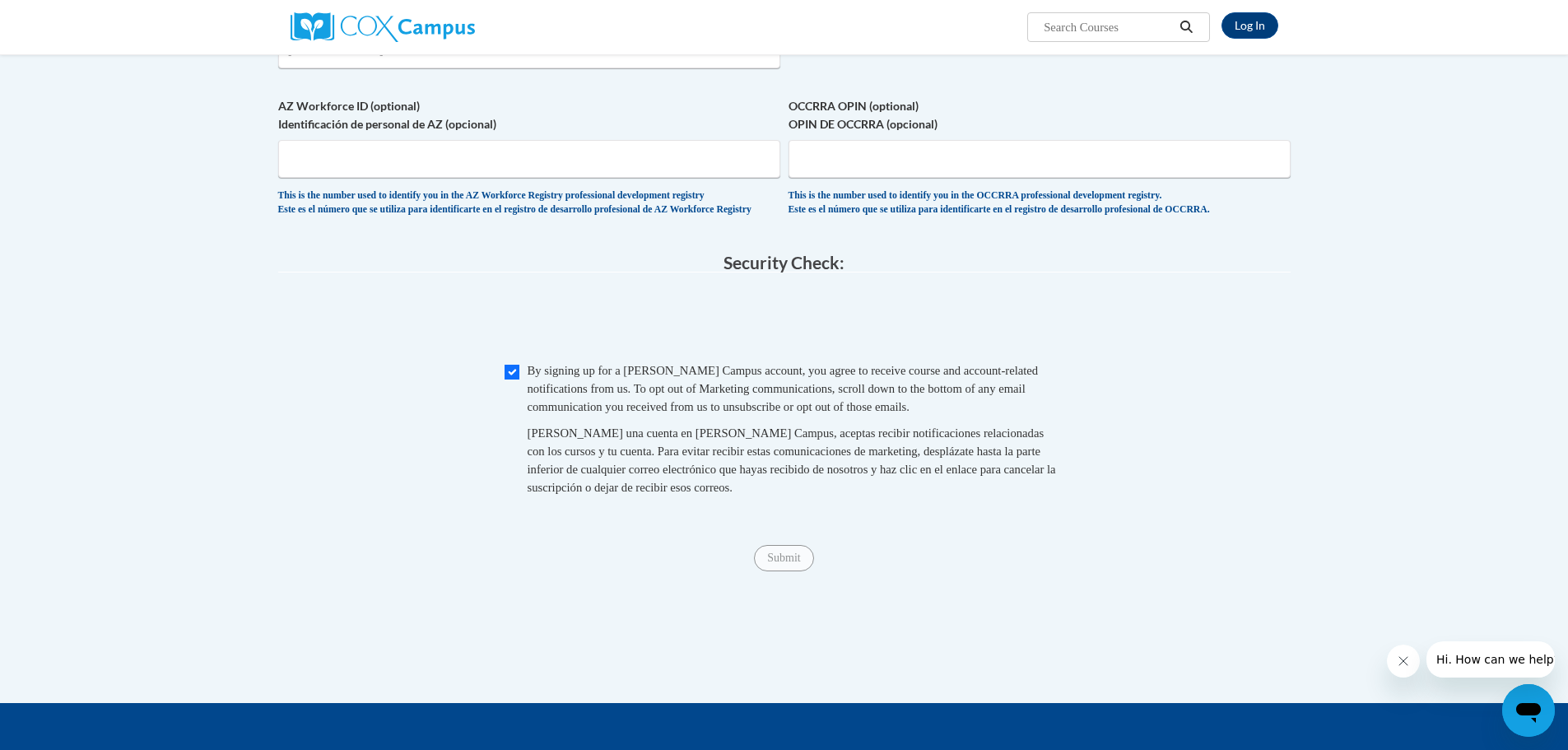
drag, startPoint x: 547, startPoint y: 435, endPoint x: 370, endPoint y: 396, distance: 181.2
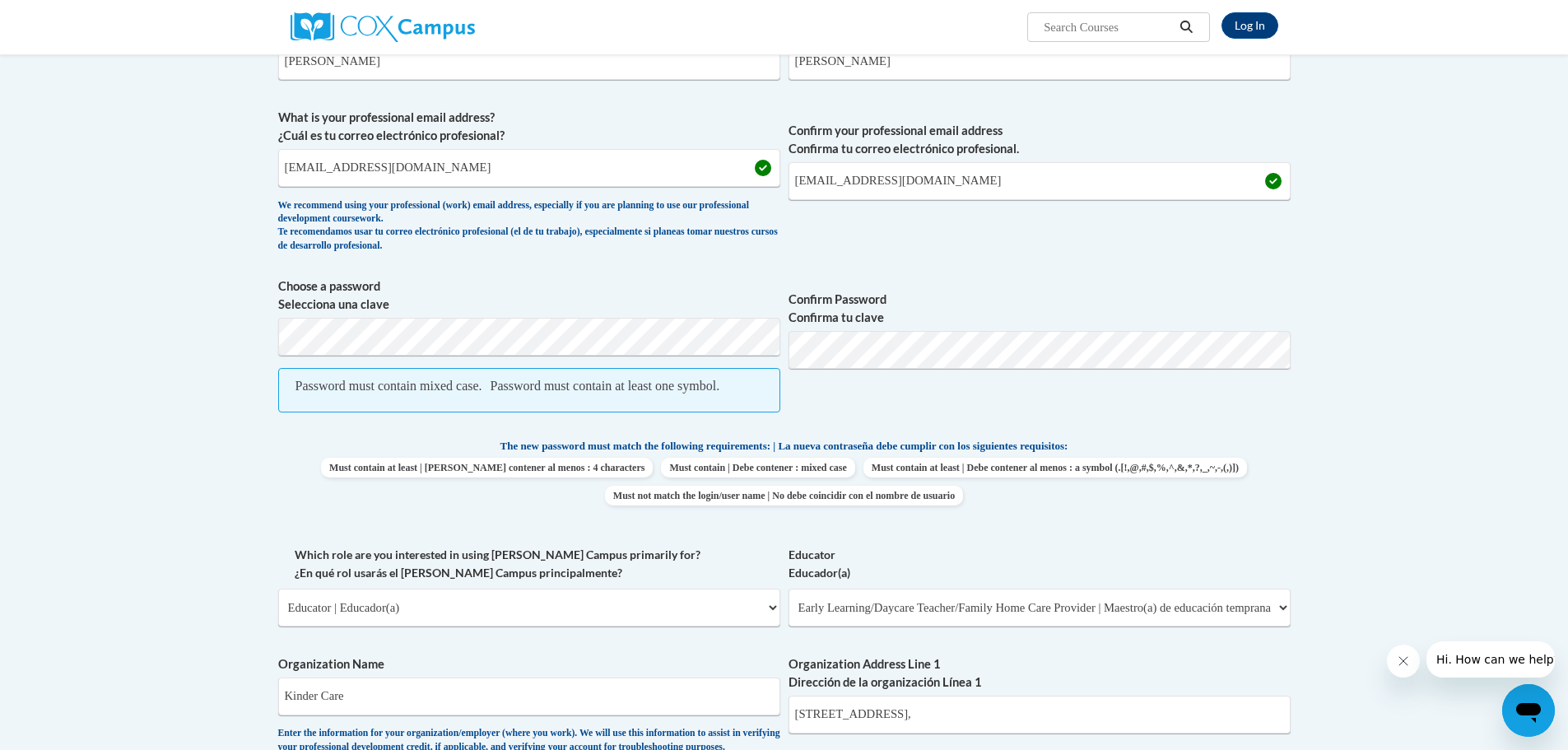
scroll to position [494, 0]
